Goal: Task Accomplishment & Management: Manage account settings

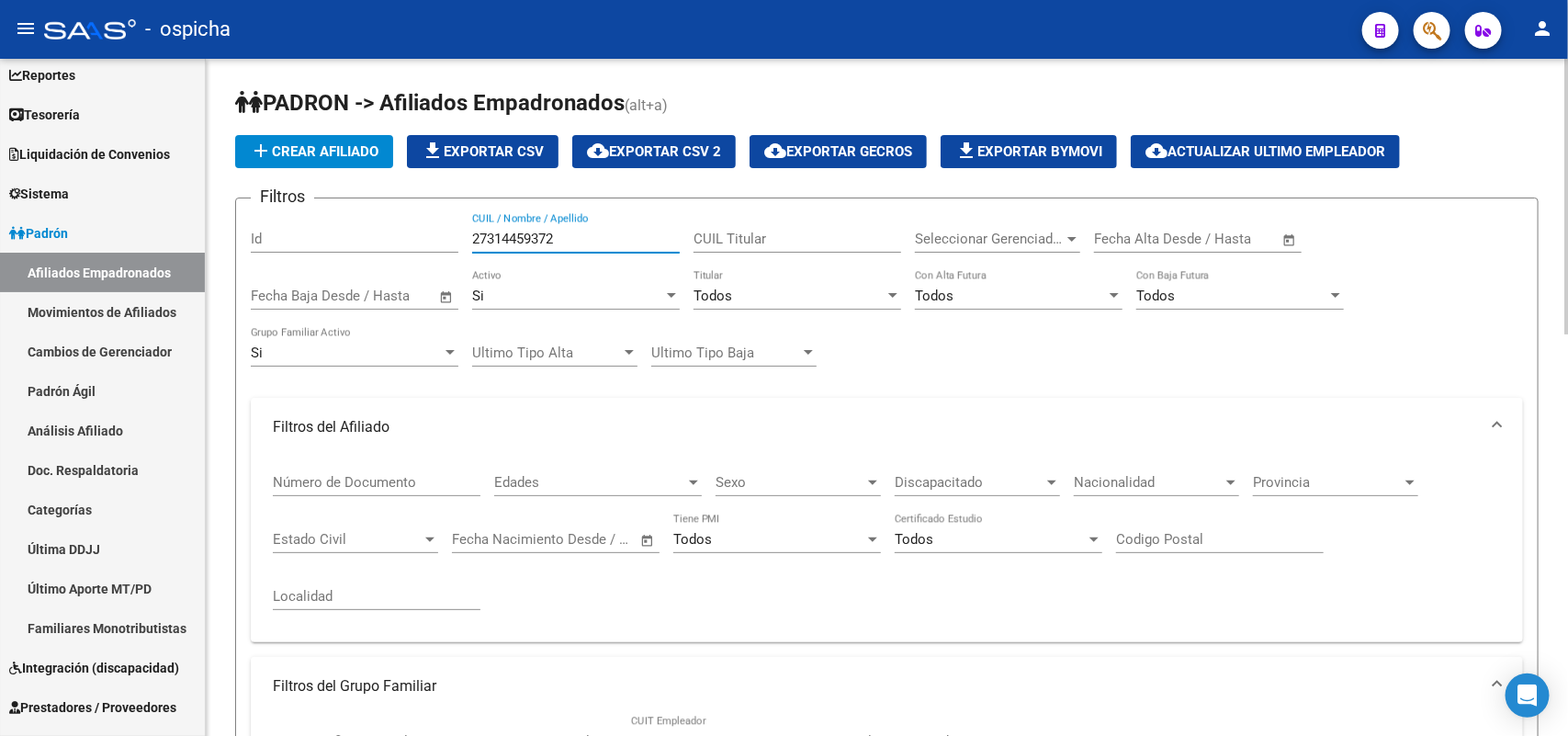
drag, startPoint x: 592, startPoint y: 244, endPoint x: 360, endPoint y: 211, distance: 234.3
paste input "0422387111"
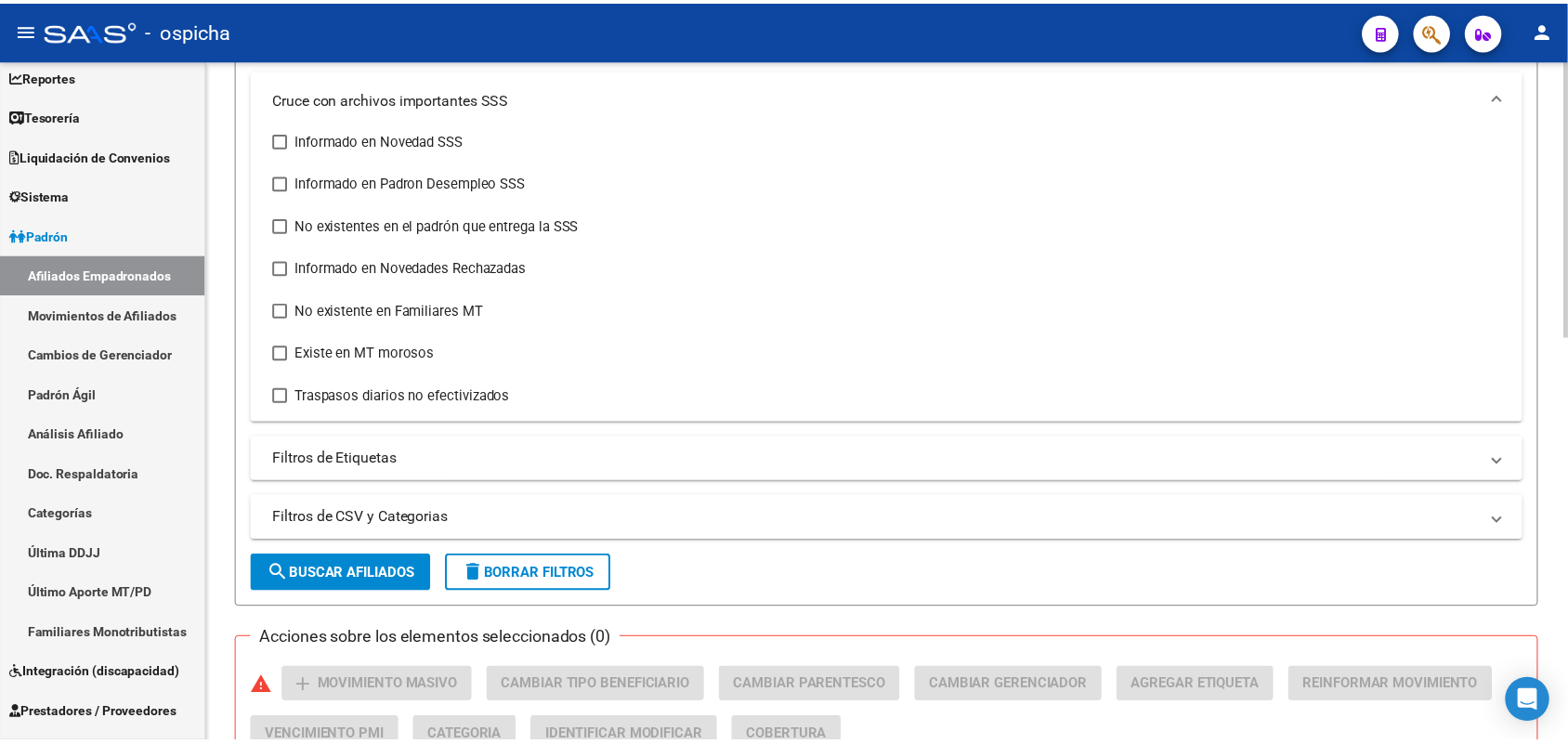
scroll to position [996, 0]
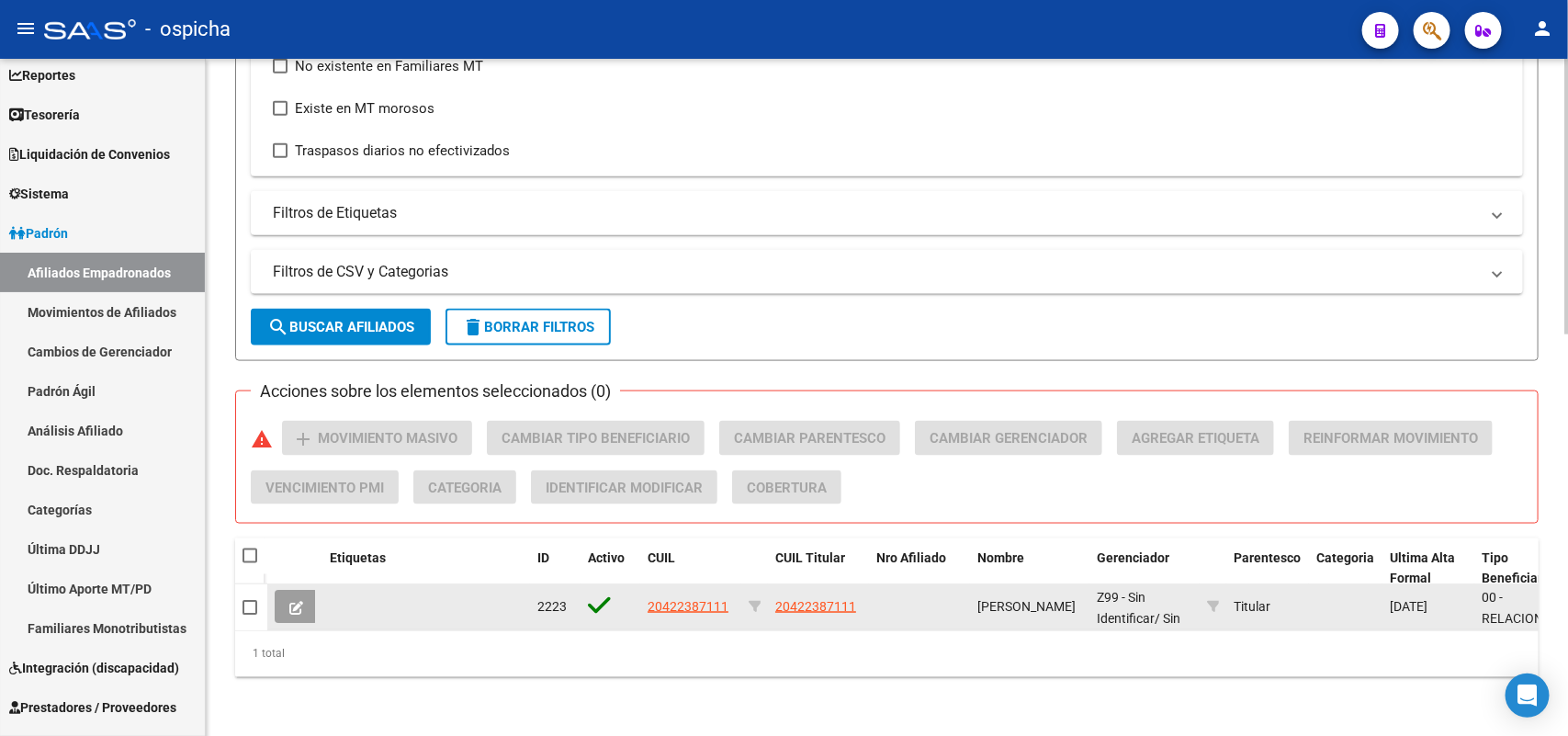
type input "20422387111"
click at [828, 599] on span "20422387111" at bounding box center [816, 607] width 81 height 15
type textarea "20422387111"
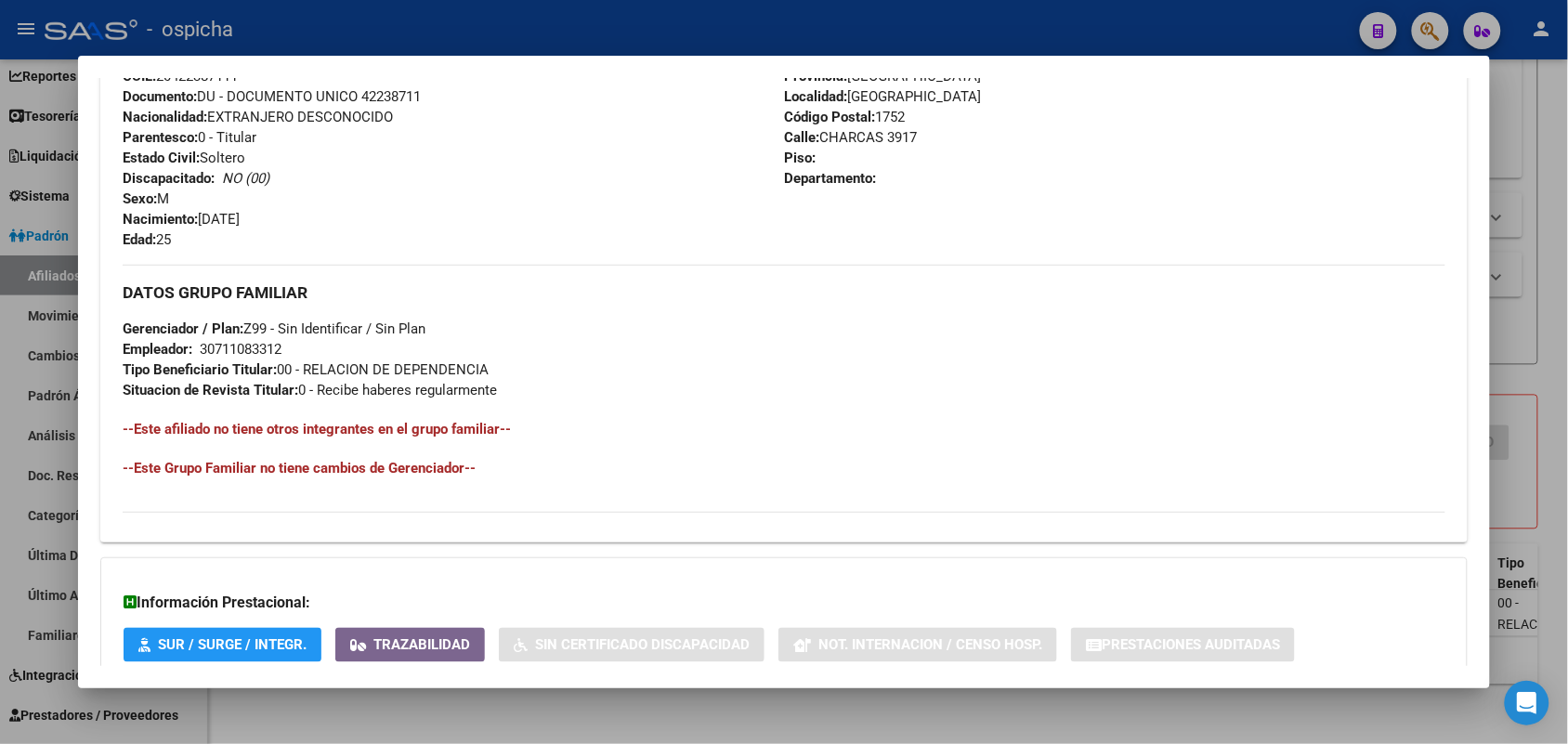
scroll to position [358, 0]
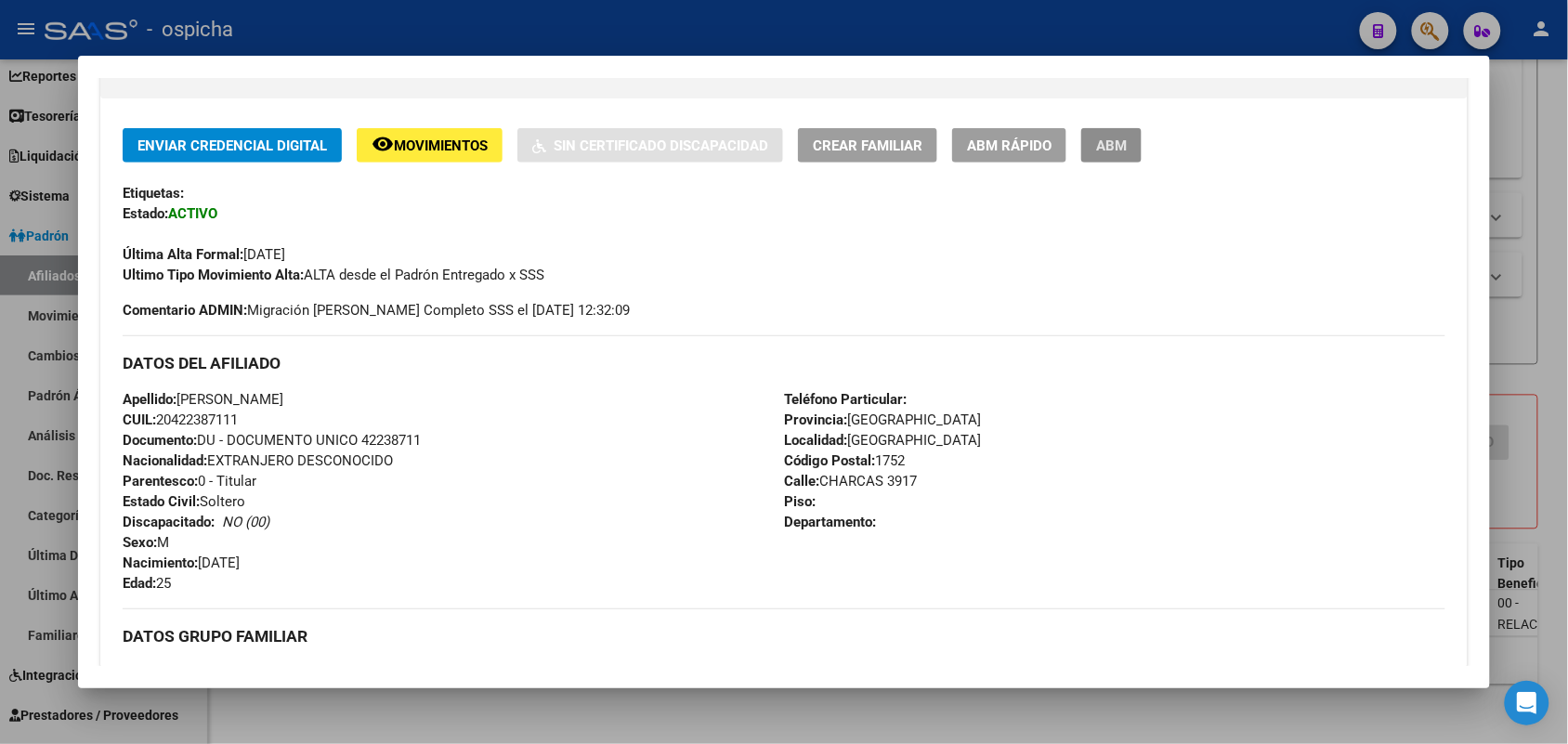
click at [1107, 147] on span "ABM" at bounding box center [1112, 146] width 31 height 17
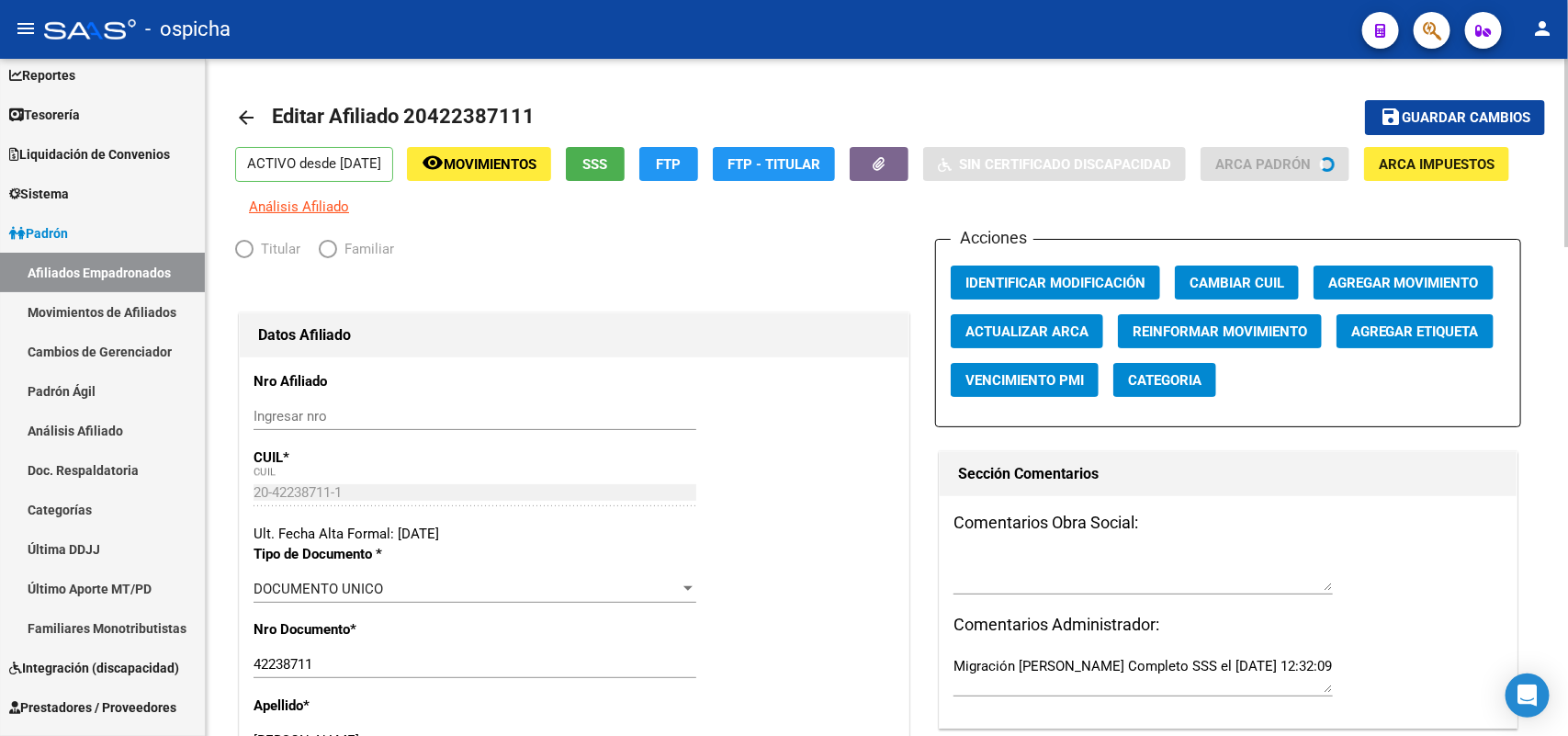
radio input "true"
type input "30-71108331-2"
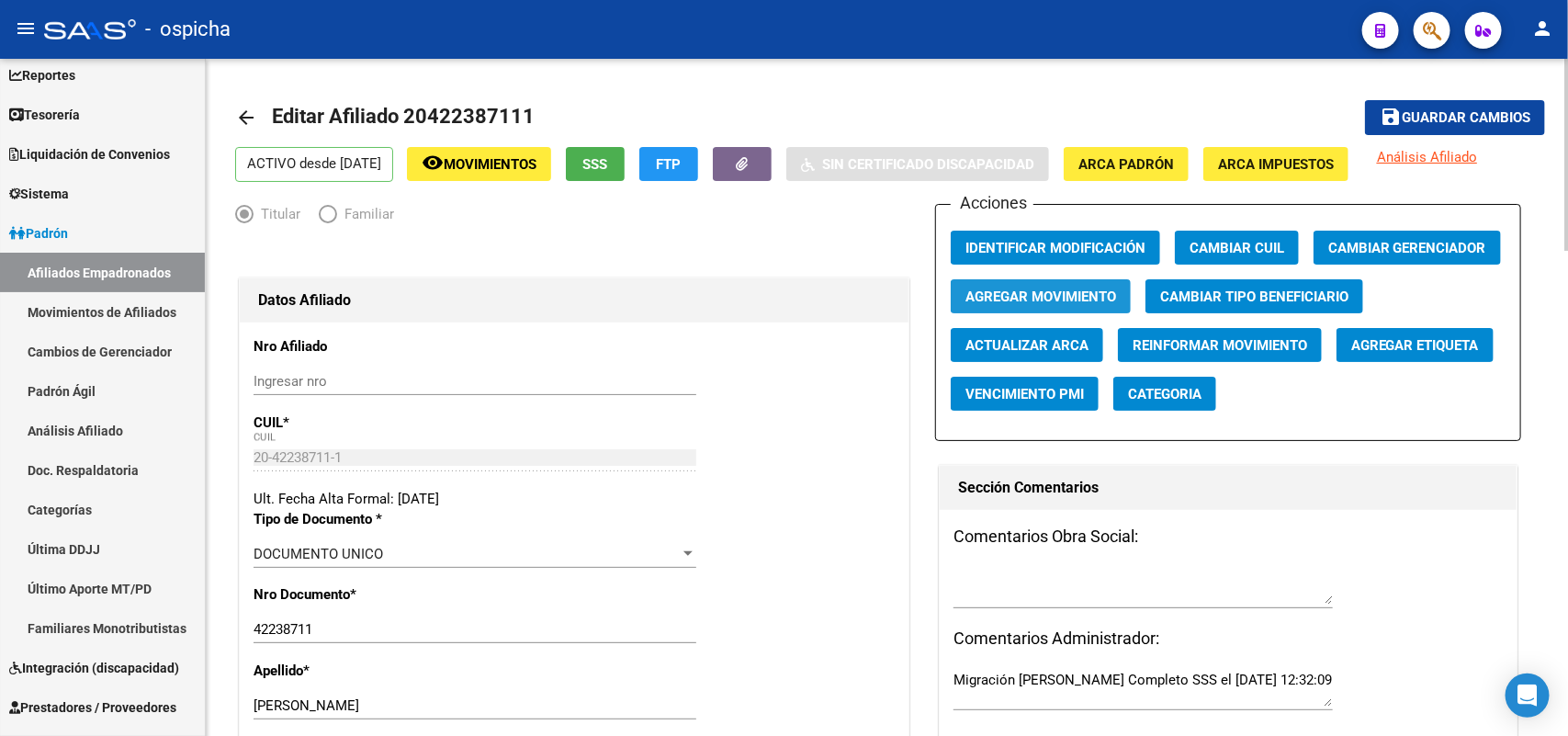
click at [1075, 289] on span "Agregar Movimiento" at bounding box center [1041, 297] width 151 height 17
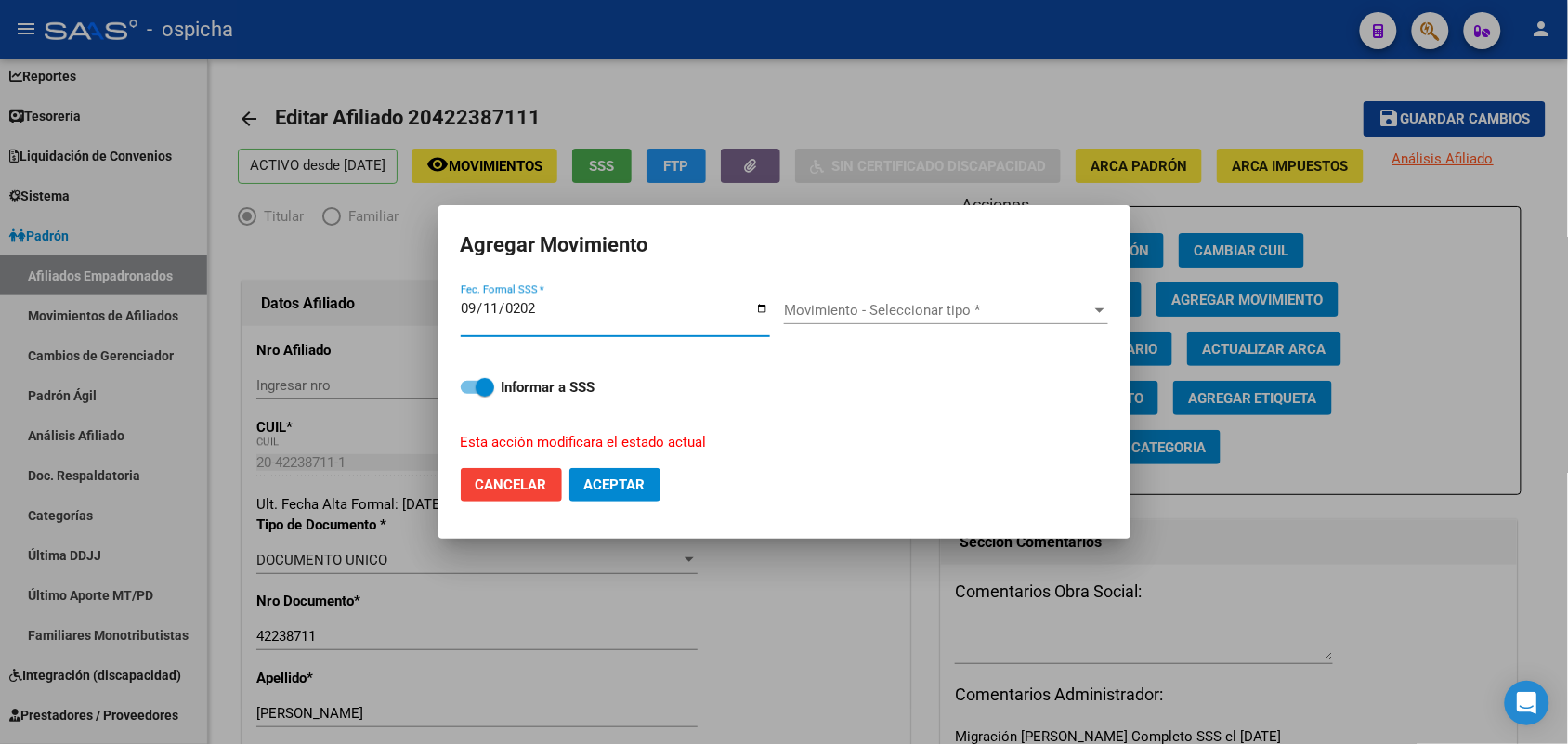
type input "[DATE]"
click at [892, 316] on span "Movimiento - Seleccionar tipo *" at bounding box center [938, 310] width 308 height 17
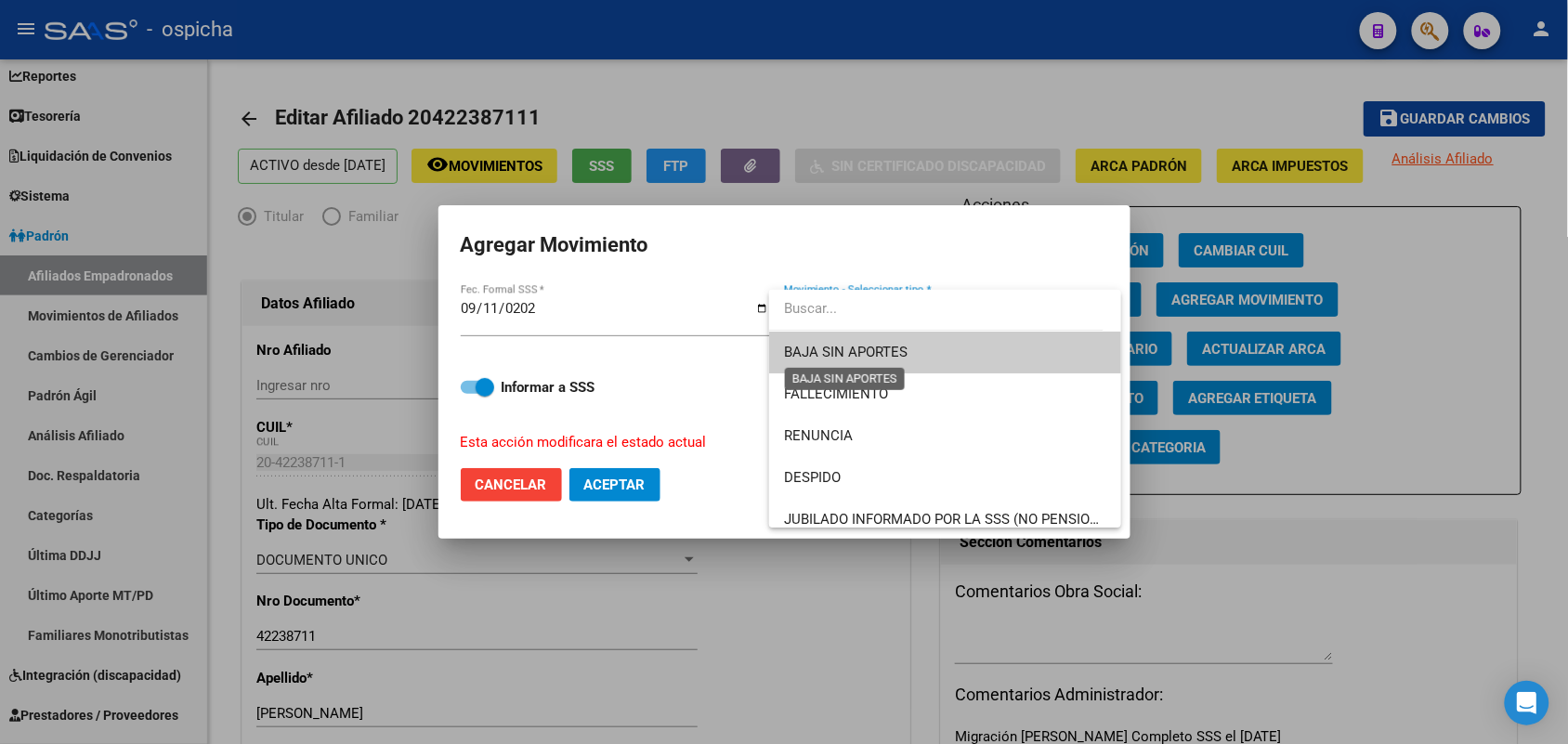
drag, startPoint x: 895, startPoint y: 354, endPoint x: 769, endPoint y: 424, distance: 144.1
click at [894, 354] on span "BAJA SIN APORTES" at bounding box center [846, 352] width 123 height 17
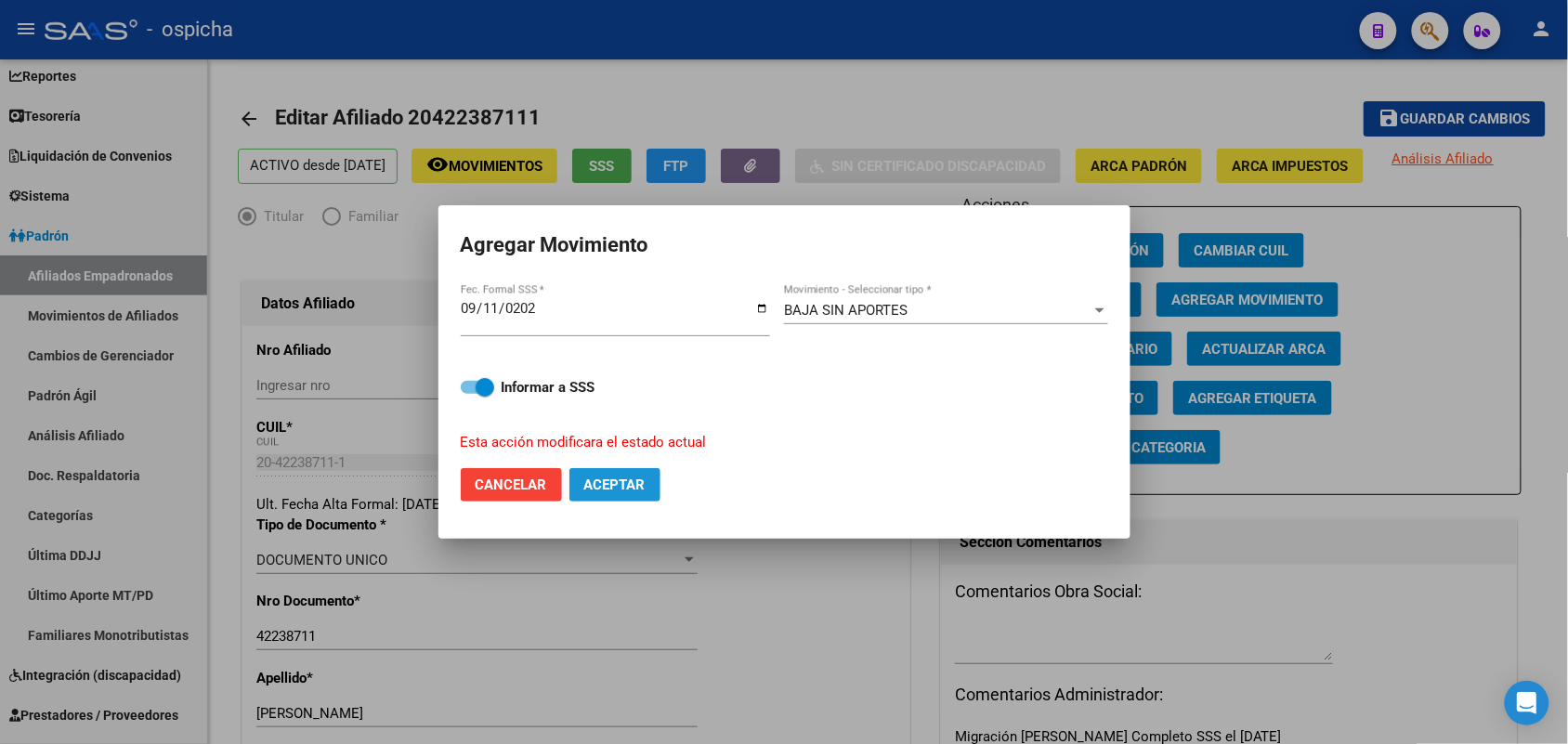
click at [624, 477] on span "Aceptar" at bounding box center [614, 485] width 61 height 17
checkbox input "false"
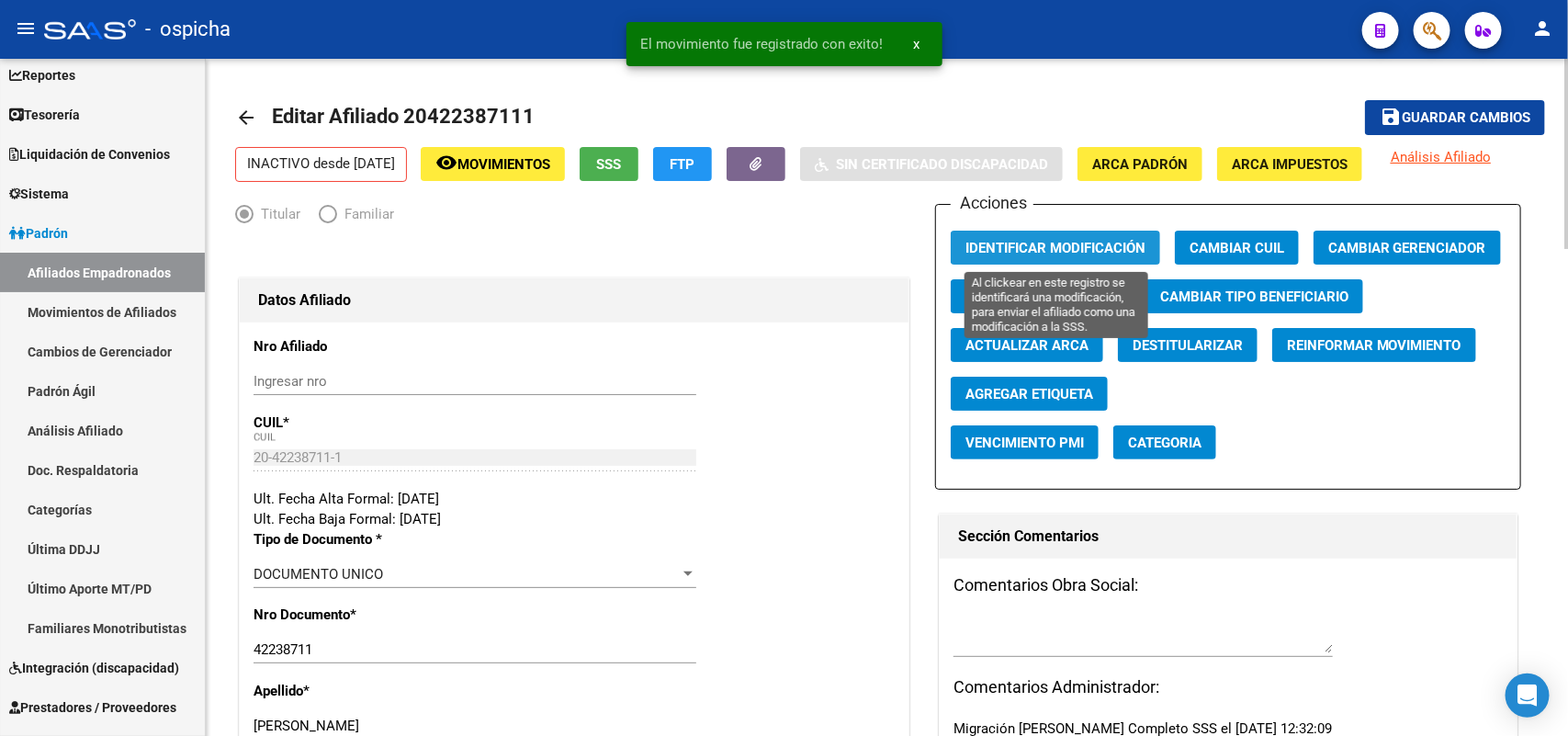
click at [1073, 240] on span "Identificar Modificación" at bounding box center [1056, 248] width 180 height 17
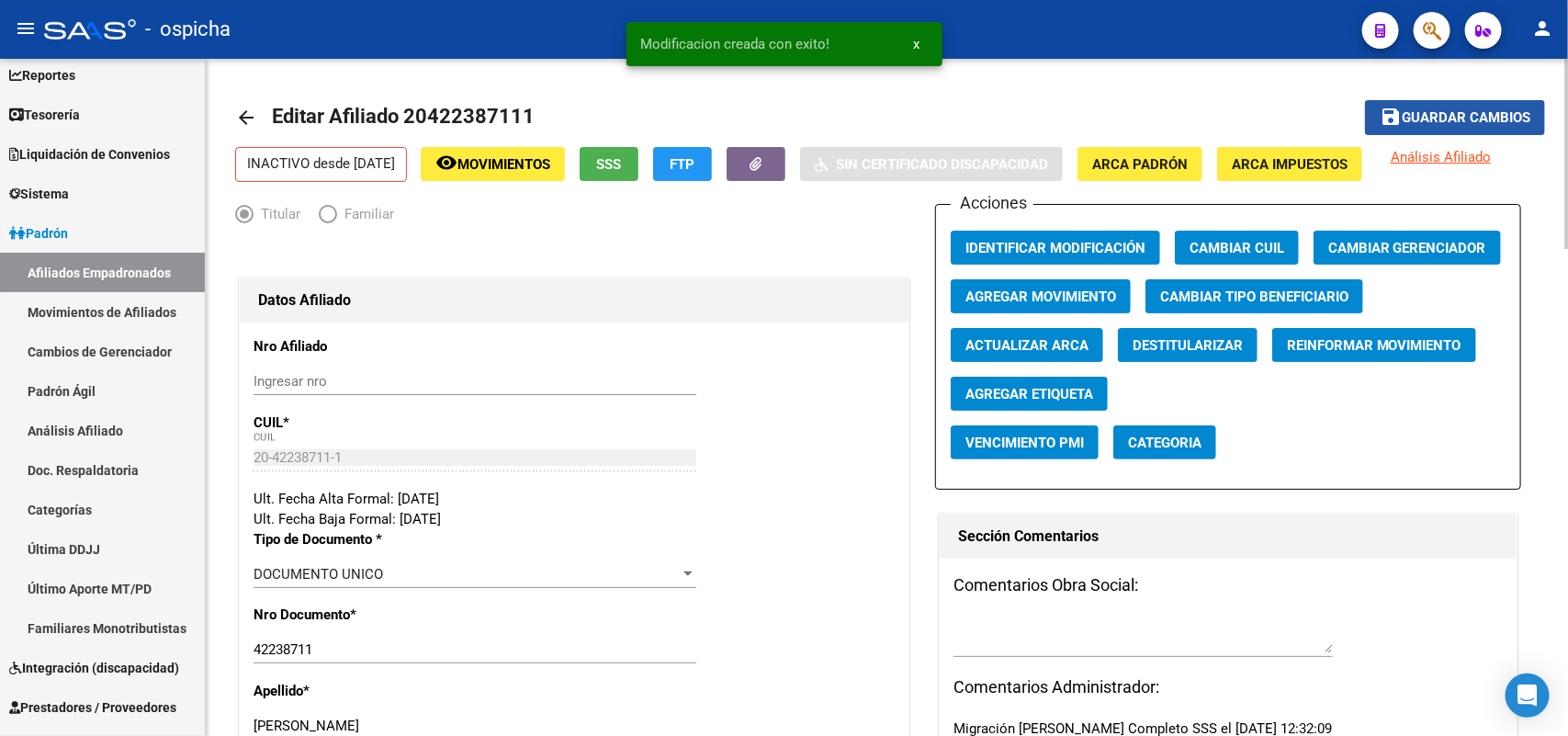
click at [1427, 120] on span "Guardar cambios" at bounding box center [1466, 119] width 128 height 17
